Goal: Find specific page/section: Find specific page/section

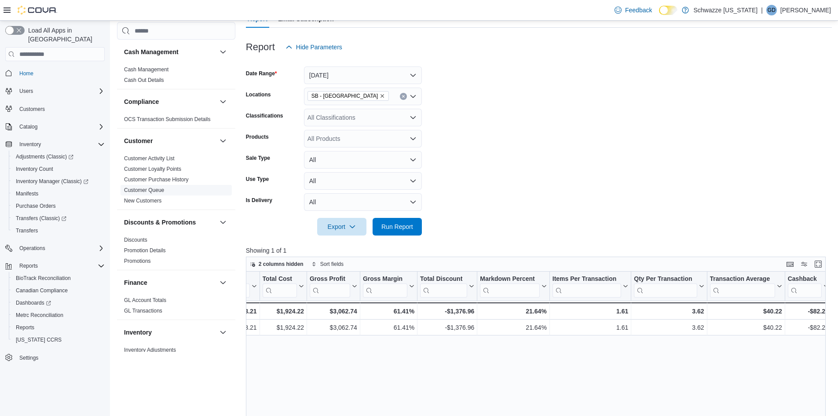
scroll to position [88, 0]
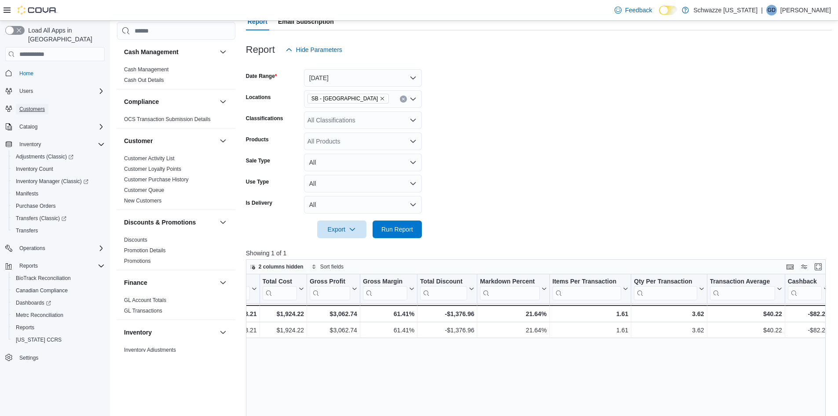
click at [34, 104] on span "Customers" at bounding box center [32, 109] width 26 height 11
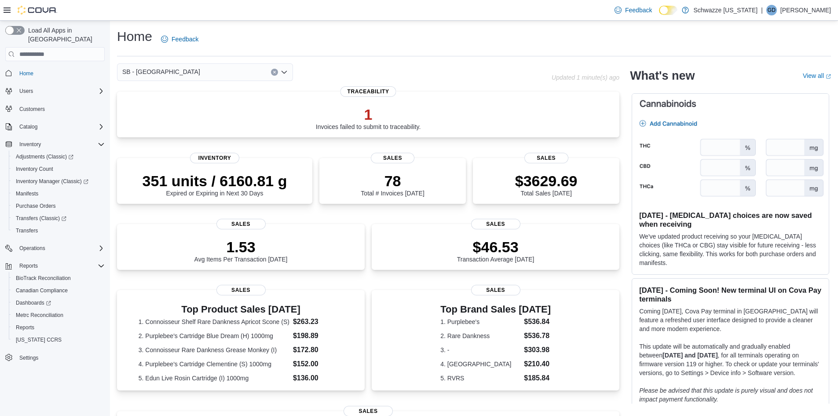
click at [55, 103] on span "Customers" at bounding box center [60, 108] width 89 height 11
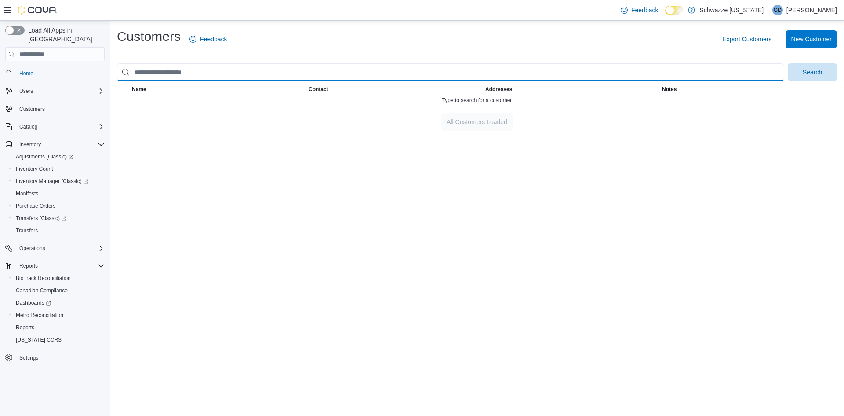
click at [307, 77] on input "search" at bounding box center [451, 72] width 668 height 18
type input "**********"
click at [788, 63] on button "Search" at bounding box center [812, 72] width 49 height 18
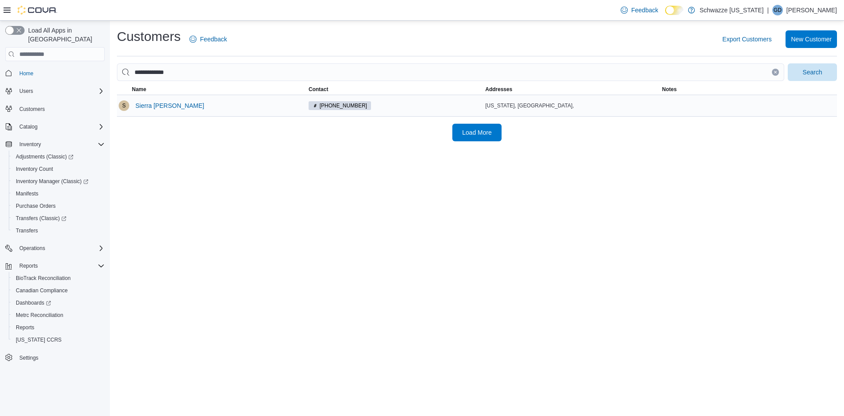
click at [451, 116] on td "Contact (720) 819-9159" at bounding box center [395, 106] width 177 height 22
drag, startPoint x: 448, startPoint y: 113, endPoint x: 442, endPoint y: 103, distance: 11.8
click at [446, 111] on td "Contact (720) 819-9159" at bounding box center [395, 106] width 177 height 22
click at [441, 102] on div "(720) 819-9159" at bounding box center [395, 105] width 173 height 9
click at [142, 102] on span "Sierra Kirylo" at bounding box center [169, 105] width 69 height 9
